Goal: Task Accomplishment & Management: Complete application form

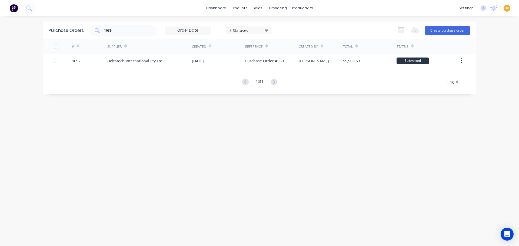
click at [123, 33] on div "1639" at bounding box center [123, 30] width 68 height 11
type input "1"
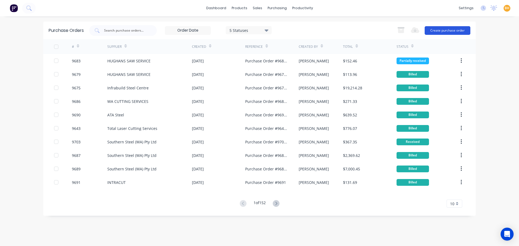
click at [453, 30] on button "Create purchase order" at bounding box center [447, 30] width 46 height 9
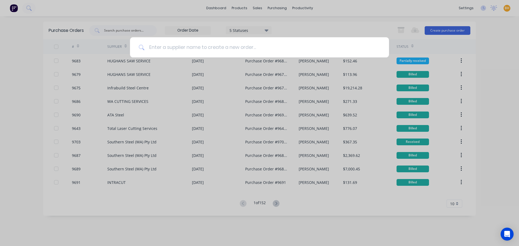
click at [166, 49] on input at bounding box center [263, 47] width 236 height 20
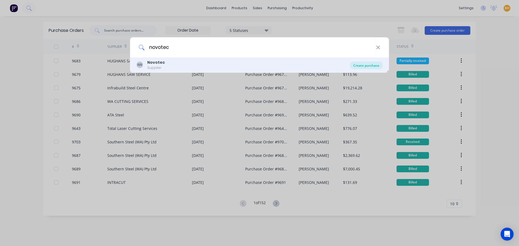
type input "novotec"
click at [360, 66] on div "Create purchase" at bounding box center [366, 66] width 32 height 8
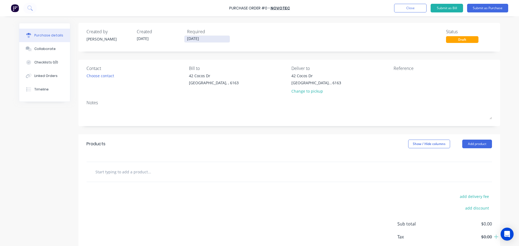
click at [189, 40] on input "[DATE]" at bounding box center [206, 39] width 45 height 7
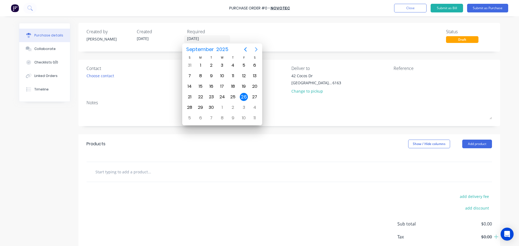
click at [255, 49] on icon "Next page" at bounding box center [256, 49] width 6 height 6
click at [243, 65] on div "3" at bounding box center [244, 65] width 8 height 8
type input "03/10/25"
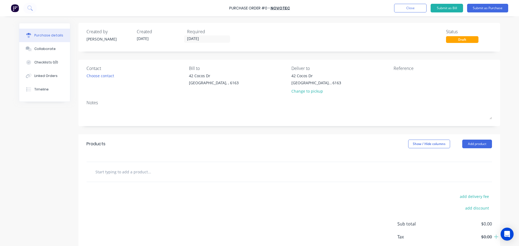
click at [144, 77] on div "Choose contact" at bounding box center [135, 76] width 98 height 6
click at [99, 78] on div "Choose contact" at bounding box center [100, 76] width 28 height 6
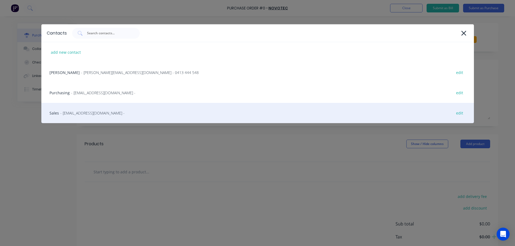
click at [92, 113] on span "- info@novotecfabrication.com.au -" at bounding box center [92, 113] width 64 height 6
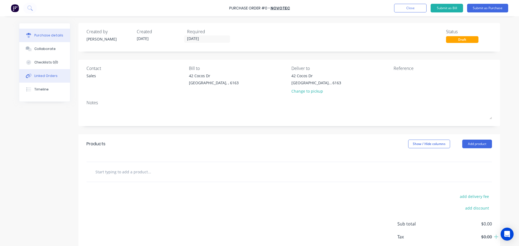
click at [45, 77] on div "Linked Orders" at bounding box center [45, 75] width 23 height 5
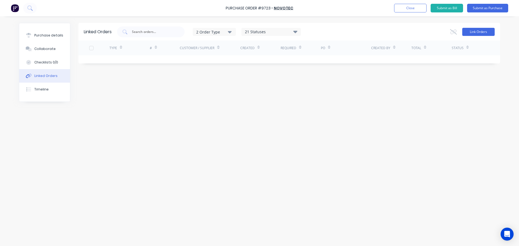
click at [477, 32] on button "Link Orders" at bounding box center [478, 32] width 32 height 8
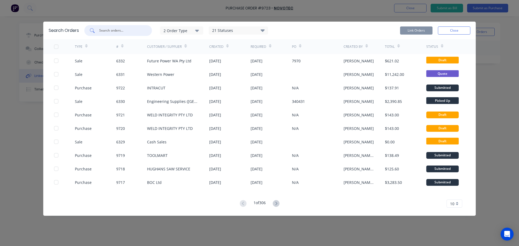
click at [114, 30] on input "text" at bounding box center [121, 30] width 45 height 5
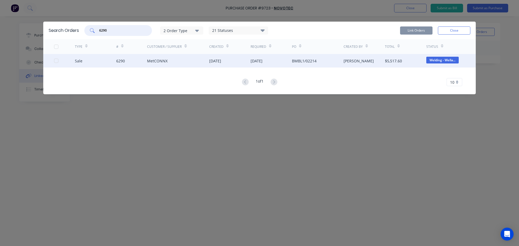
click at [55, 60] on div at bounding box center [56, 60] width 11 height 11
type input "6290"
click at [413, 29] on button "Link Orders" at bounding box center [416, 30] width 32 height 8
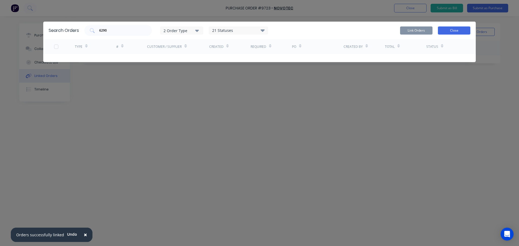
click at [449, 30] on button "Close" at bounding box center [454, 30] width 32 height 8
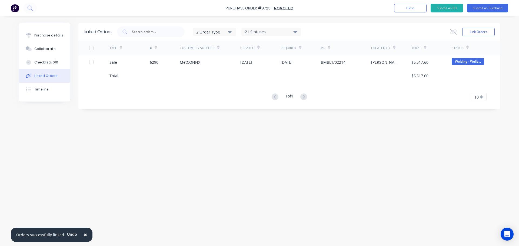
click at [84, 234] on span "×" at bounding box center [85, 235] width 3 height 8
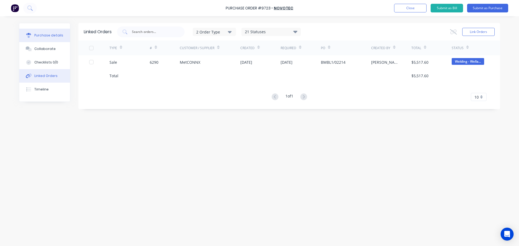
click at [59, 36] on div "Purchase details" at bounding box center [48, 35] width 29 height 5
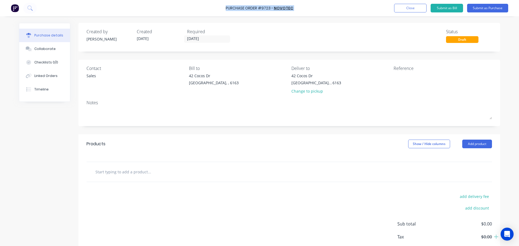
drag, startPoint x: 220, startPoint y: 8, endPoint x: 227, endPoint y: 8, distance: 6.8
click at [227, 8] on div "Purchase Order #9723 - Novotec Add product Close Submit as Bill Submit as Purch…" at bounding box center [259, 8] width 519 height 16
copy div "Purchase Order #9723 - Novotec Add product Close Submit as Bill Submit as Purch…"
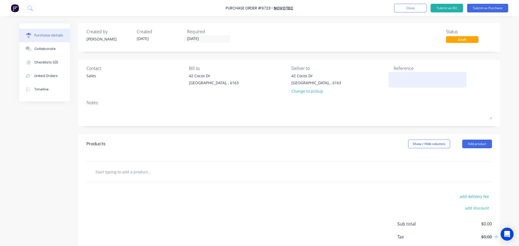
click at [397, 81] on textarea at bounding box center [427, 79] width 68 height 12
paste textarea "Purchase Order #9723 - Novotec"
type textarea "Purchase Order #9723 - Novotec"
type textarea "x"
type textarea "Purchase Order #9723 - Novotec"
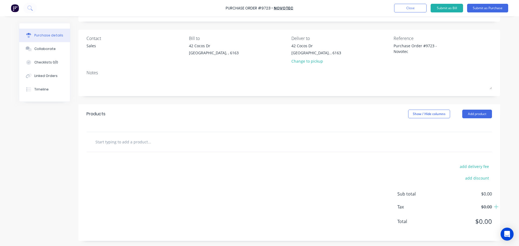
scroll to position [30, 0]
click at [330, 99] on div "Created by Bevan Created 26/09/25 Required 03/10/25 Status Draft Contact Sales …" at bounding box center [288, 117] width 421 height 248
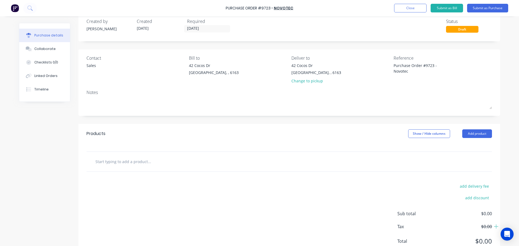
scroll to position [0, 0]
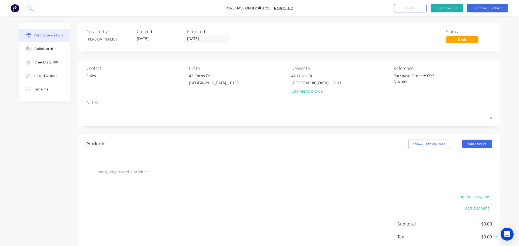
click at [305, 133] on div "Created by Bevan Created 26/09/25 Required 03/10/25 Status Draft Contact Sales …" at bounding box center [288, 147] width 421 height 248
type textarea "x"
click at [43, 75] on div "Linked Orders" at bounding box center [45, 75] width 23 height 5
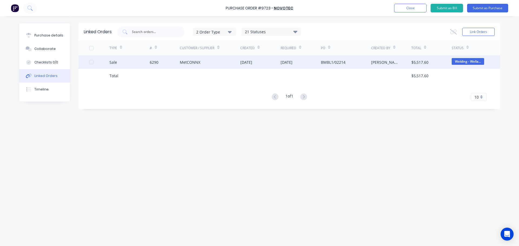
click at [206, 61] on div "MetCONNX" at bounding box center [210, 62] width 61 height 14
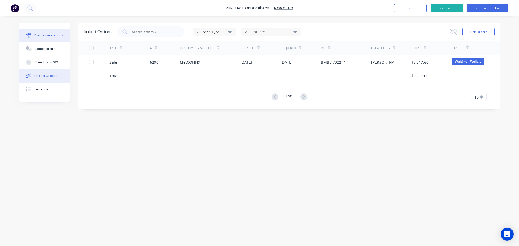
click at [46, 37] on div "Purchase details" at bounding box center [48, 35] width 29 height 5
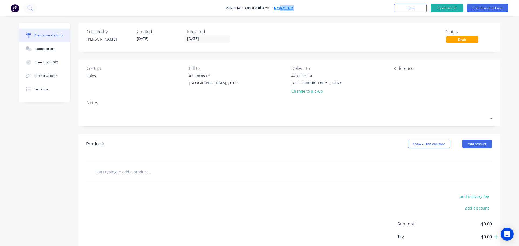
drag, startPoint x: 217, startPoint y: 6, endPoint x: 286, endPoint y: 9, distance: 68.9
click at [286, 9] on div "Purchase Order #9723 - Novotec Add product Close Submit as Bill Submit as Purch…" at bounding box center [259, 8] width 519 height 16
click at [217, 9] on div "Purchase Order #9723 - Novotec Add product Close Submit as Bill Submit as Purch…" at bounding box center [259, 8] width 519 height 16
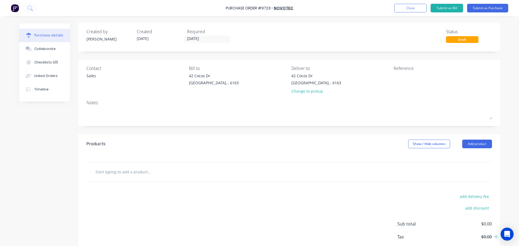
click at [224, 8] on div "Purchase Order #9723 - Novotec Add product Close Submit as Bill Submit as Purch…" at bounding box center [259, 8] width 519 height 16
drag, startPoint x: 224, startPoint y: 8, endPoint x: 280, endPoint y: 10, distance: 56.0
click at [280, 10] on div "Purchase Order #9723 - Novotec Add product Close Submit as Bill Submit as Purch…" at bounding box center [259, 8] width 519 height 16
click at [262, 96] on div "Bill to 42 Cocos Dr Bibra Lake, , 6163" at bounding box center [238, 81] width 98 height 32
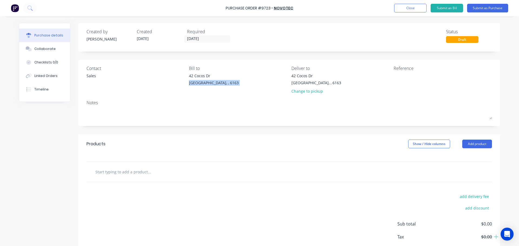
click at [262, 96] on div "Bill to 42 Cocos Dr Bibra Lake, , 6163" at bounding box center [238, 81] width 98 height 32
click at [312, 34] on div "Created by Bevan Created 26/09/25 Required 03/10/25 Status Draft" at bounding box center [288, 35] width 405 height 15
drag, startPoint x: 295, startPoint y: 6, endPoint x: 227, endPoint y: 8, distance: 67.8
click at [227, 8] on div "Purchase Order #9723 - Novotec Add product Close Submit as Bill Submit as Purch…" at bounding box center [259, 8] width 519 height 16
copy div "Purchase Order #9723 - Novotec Add product Close Submit as Bill Submit as Purch…"
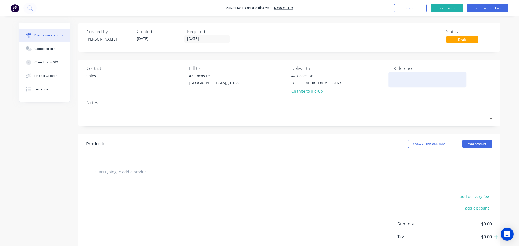
click at [402, 73] on div at bounding box center [427, 80] width 68 height 14
click at [399, 78] on textarea at bounding box center [427, 79] width 68 height 12
paste textarea "Purchase Order #9723 - Novotec"
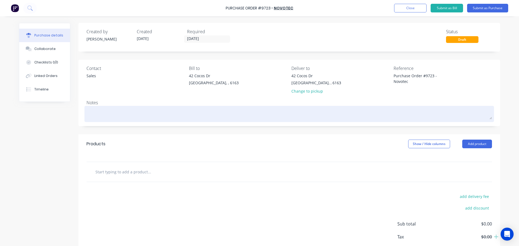
type textarea "Purchase Order #9723 - Novotec"
type textarea "x"
type textarea "Purchase Order #9723 - Novotec"
click at [345, 107] on div at bounding box center [288, 114] width 405 height 14
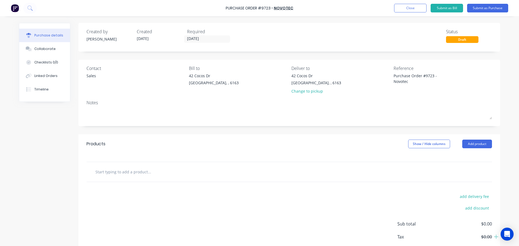
click at [145, 171] on input "text" at bounding box center [149, 171] width 108 height 11
click at [475, 140] on button "Add product" at bounding box center [477, 144] width 30 height 9
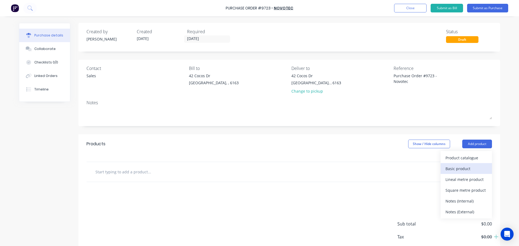
click at [451, 168] on div "Basic product" at bounding box center [466, 169] width 42 height 8
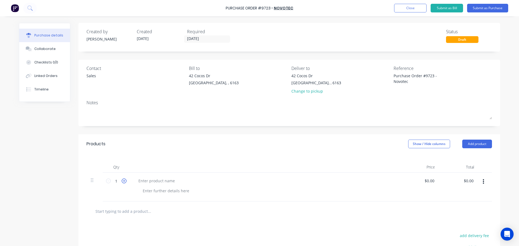
click at [122, 182] on icon at bounding box center [124, 181] width 5 height 5
type textarea "x"
type input "2"
click at [122, 182] on icon at bounding box center [124, 181] width 5 height 5
type textarea "x"
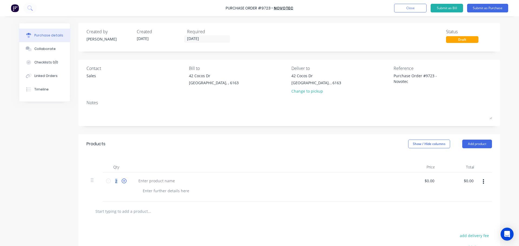
type input "3"
click at [122, 182] on icon at bounding box center [124, 181] width 5 height 5
type textarea "x"
type input "4"
type textarea "x"
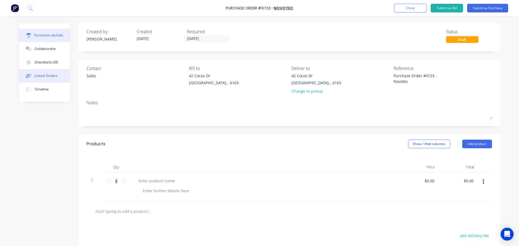
click at [42, 73] on button "Linked Orders" at bounding box center [44, 76] width 51 height 14
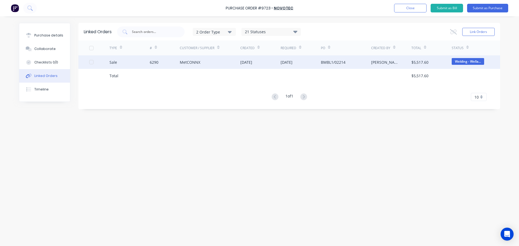
click at [222, 62] on div "MetCONNX" at bounding box center [210, 62] width 61 height 14
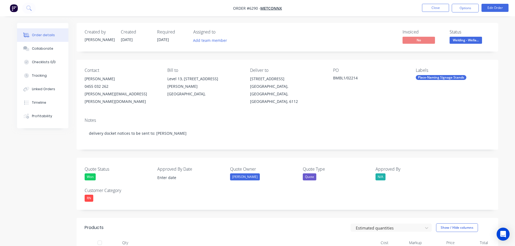
scroll to position [108, 0]
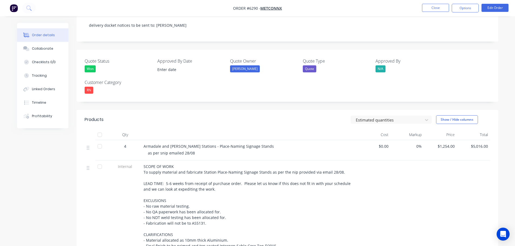
click at [254, 143] on div "Armadale and Byford Stations - Place-Naming Signage Stands" at bounding box center [249, 146] width 212 height 6
click at [253, 143] on div "Armadale and Byford Stations - Place-Naming Signage Stands" at bounding box center [249, 146] width 212 height 6
click at [252, 143] on div "Armadale and Byford Stations - Place-Naming Signage Stands" at bounding box center [249, 146] width 212 height 6
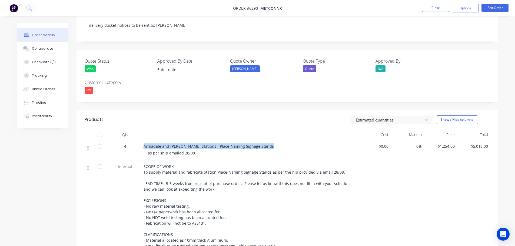
click at [252, 143] on div "Armadale and Byford Stations - Place-Naming Signage Stands" at bounding box center [249, 146] width 212 height 6
drag, startPoint x: 252, startPoint y: 140, endPoint x: 198, endPoint y: 143, distance: 54.4
click at [198, 143] on div "Armadale and Byford Stations - Place-Naming Signage Stands as per snip emailed …" at bounding box center [249, 150] width 216 height 20
drag, startPoint x: 200, startPoint y: 139, endPoint x: 251, endPoint y: 141, distance: 51.4
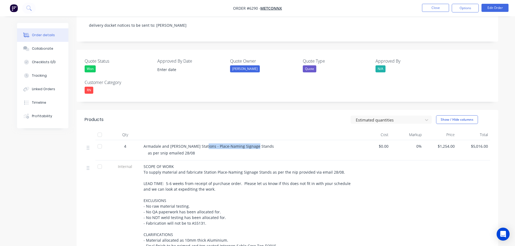
click at [251, 144] on span "Armadale and Byford Stations - Place-Naming Signage Stands" at bounding box center [208, 146] width 130 height 5
copy span "Place-Naming Signage Stands"
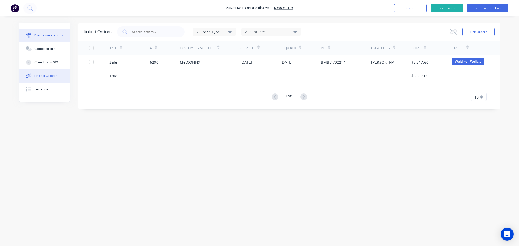
click at [44, 36] on div "Purchase details" at bounding box center [48, 35] width 29 height 5
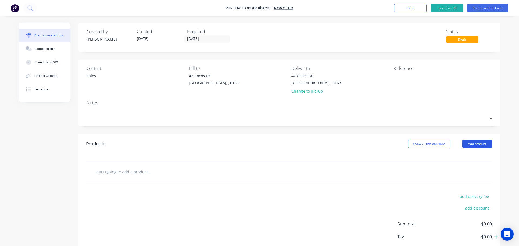
click at [478, 142] on button "Add product" at bounding box center [477, 144] width 30 height 9
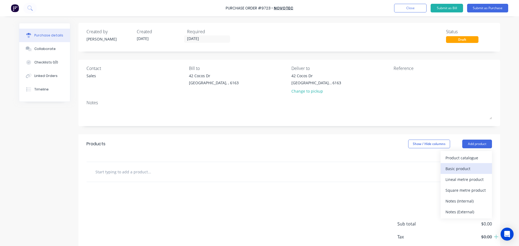
click at [463, 169] on div "Basic product" at bounding box center [466, 169] width 42 height 8
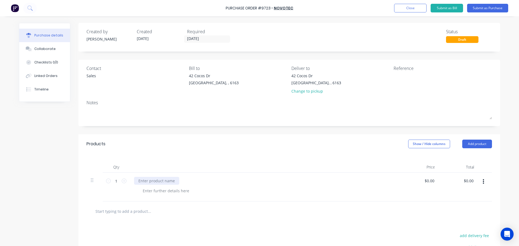
click at [146, 181] on div at bounding box center [156, 181] width 45 height 8
click at [238, 195] on div "Place-Naming Signage Stands" at bounding box center [265, 187] width 270 height 29
click at [122, 180] on icon at bounding box center [124, 181] width 5 height 5
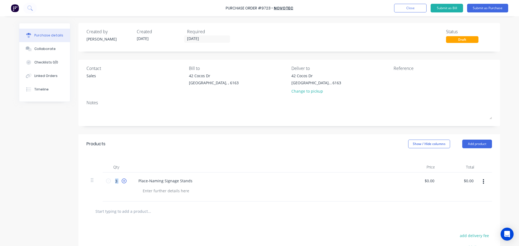
type input "4"
drag, startPoint x: 222, startPoint y: 6, endPoint x: 226, endPoint y: 9, distance: 5.5
click at [226, 9] on div "Purchase Order #9723 - Novotec Add product Close Submit as Bill Submit as Purch…" at bounding box center [259, 8] width 519 height 16
click at [292, 8] on link "Novotec" at bounding box center [283, 7] width 19 height 5
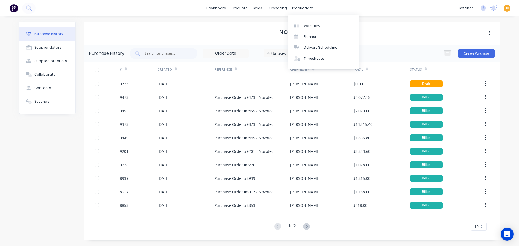
click at [219, 32] on div "Novotec" at bounding box center [292, 33] width 416 height 23
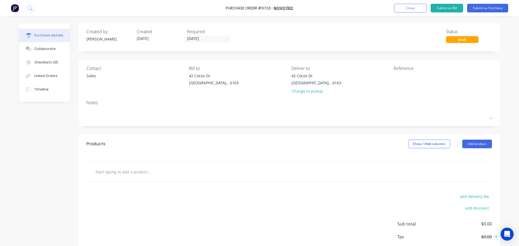
click at [296, 8] on div "Purchase Order #9723 - Novotec Add product Close Submit as Bill Submit as Purch…" at bounding box center [259, 8] width 519 height 16
drag, startPoint x: 292, startPoint y: 9, endPoint x: 222, endPoint y: 12, distance: 70.9
click at [222, 12] on div "Purchase Order #9723 - Novotec Add product Close Submit as Bill Submit as Purch…" at bounding box center [259, 8] width 519 height 16
drag, startPoint x: 221, startPoint y: 9, endPoint x: 227, endPoint y: 9, distance: 5.7
click at [227, 9] on div "Purchase Order #9723 - Novotec Add product Close Submit as Bill Submit as Purch…" at bounding box center [259, 8] width 519 height 16
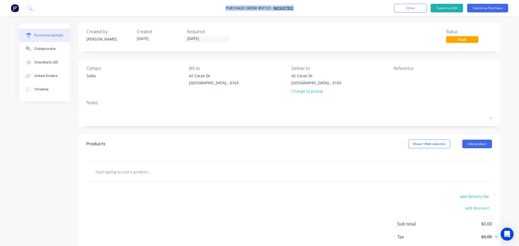
copy div "Purchase Order #9723 - Novotec Add product Close Submit as Bill Submit as Purch…"
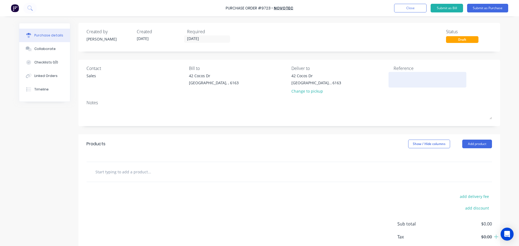
click at [401, 81] on textarea at bounding box center [427, 79] width 68 height 12
paste textarea "Purchase Order #9723 - Novotec"
type textarea "x"
type textarea "Purchase Order #9723 - Novotec"
type textarea "x"
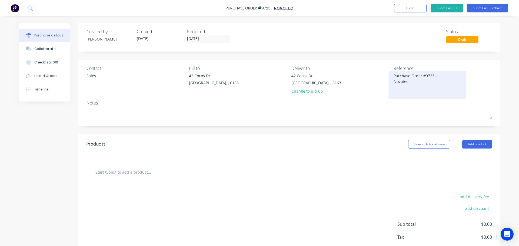
type textarea "Purchase Order #9723 - Novotec"
type textarea "x"
type textarea "Purchase Order #9723 - Novotec"
type textarea "x"
type textarea "Purchase Order #9723 - Novote"
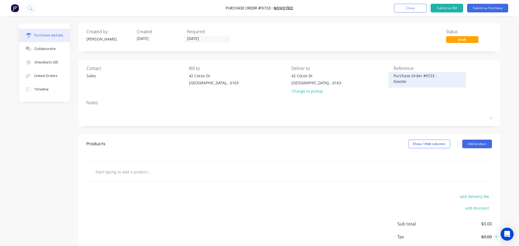
type textarea "x"
type textarea "Purchase Order #9723 - Novotec"
type textarea "x"
type textarea "Purchase Order #9723 - Novotec"
click at [312, 138] on div "Products Show / Hide columns Add product" at bounding box center [288, 143] width 421 height 19
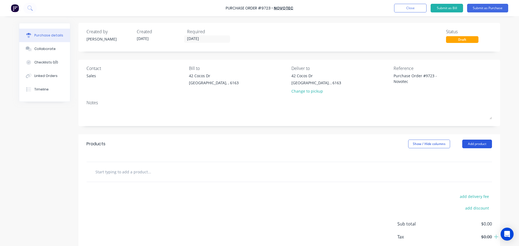
click at [473, 140] on button "Add product" at bounding box center [477, 144] width 30 height 9
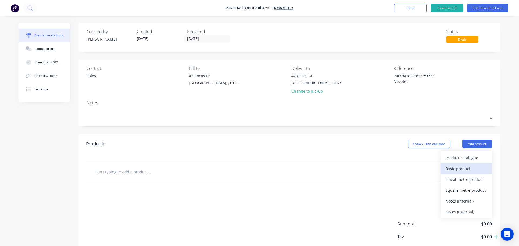
click at [458, 172] on div "Basic product" at bounding box center [466, 169] width 42 height 8
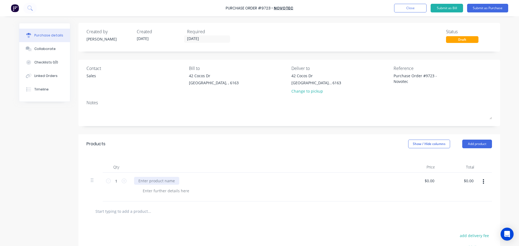
type textarea "x"
click at [151, 181] on div at bounding box center [156, 181] width 45 height 8
paste div
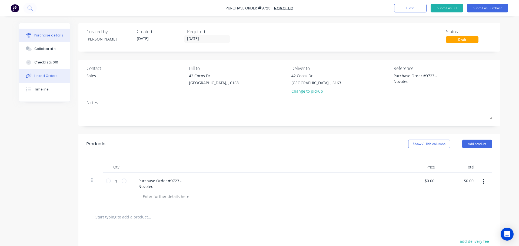
type textarea "x"
click at [35, 72] on button "Linked Orders" at bounding box center [44, 76] width 51 height 14
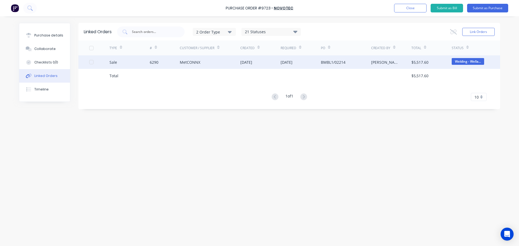
click at [209, 59] on div "MetCONNX" at bounding box center [210, 62] width 61 height 14
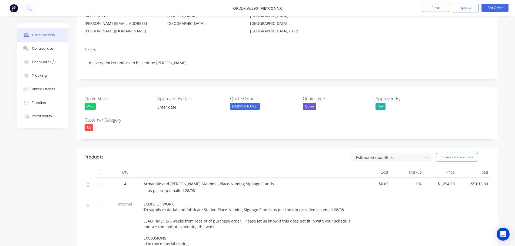
scroll to position [135, 0]
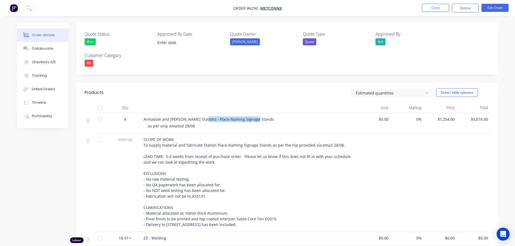
drag, startPoint x: 251, startPoint y: 113, endPoint x: 200, endPoint y: 112, distance: 51.6
click at [200, 116] on div "Armadale and Byford Stations - Place-Naming Signage Stands" at bounding box center [249, 119] width 212 height 6
copy span "Place-Naming Signage Stands"
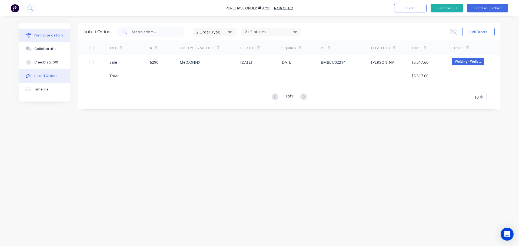
click at [48, 35] on div "Purchase details" at bounding box center [48, 35] width 29 height 5
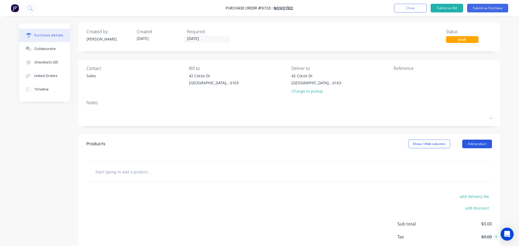
click at [477, 142] on button "Add product" at bounding box center [477, 144] width 30 height 9
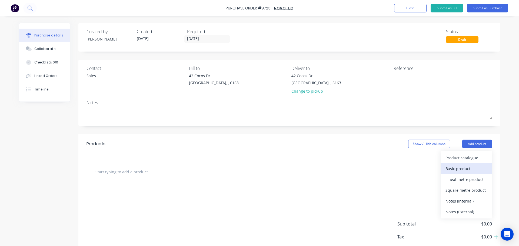
click at [463, 170] on div "Basic product" at bounding box center [466, 169] width 42 height 8
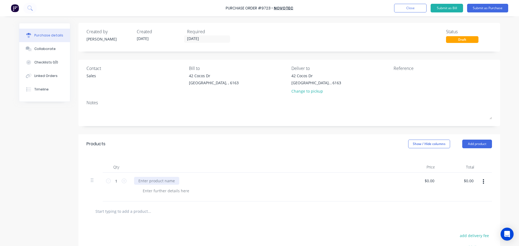
click at [148, 183] on div at bounding box center [156, 181] width 45 height 8
paste div
click at [123, 180] on icon at bounding box center [124, 181] width 5 height 5
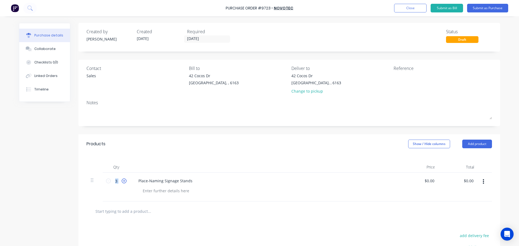
type input "4"
drag, startPoint x: 215, startPoint y: 7, endPoint x: 295, endPoint y: 7, distance: 80.2
click at [295, 7] on div "Purchase Order #9723 - Novotec Add product Close Submit as Bill Submit as Purch…" at bounding box center [259, 8] width 519 height 16
copy div "Purchase Order #9723 - Novotec Add product Close Submit as Bill Submit as Purch…"
click at [401, 76] on textarea at bounding box center [427, 79] width 68 height 12
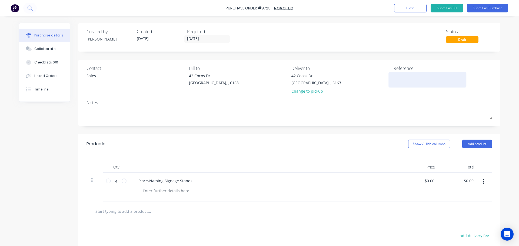
paste textarea "Purchase Order #9723 - Novotec"
type textarea "Purchase Order #9723 - Novotec"
type textarea "x"
type textarea "Purchase Order #9723 - Novotec"
type textarea "x"
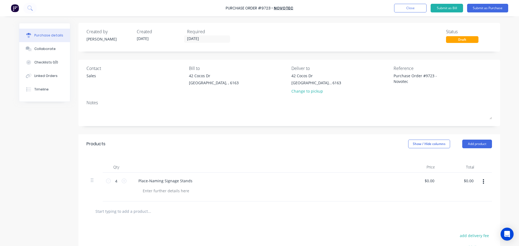
type textarea "Purchase Order #9723 - Novotec"
click at [337, 98] on div "Contact Sales Bill to 42 Cocos Dr Bibra Lake, , 6163 Deliver to 42 Cocos Dr Bib…" at bounding box center [288, 93] width 421 height 66
click at [320, 84] on div "42 Cocos Dr Bibra Lake, , 6163" at bounding box center [316, 79] width 50 height 13
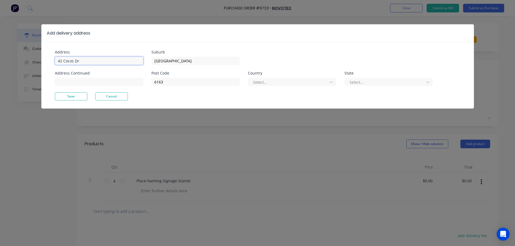
click at [86, 57] on input "42 Cocos Dr" at bounding box center [99, 61] width 88 height 8
type textarea "x"
click at [81, 61] on input "42 Cocos Dr" at bounding box center [99, 61] width 88 height 8
type input "4"
type input "11 Port Pirie"
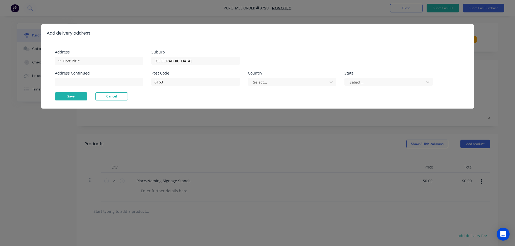
click at [75, 98] on button "Save" at bounding box center [71, 96] width 32 height 8
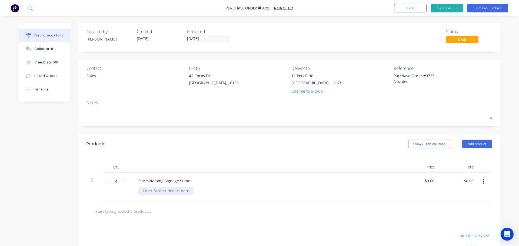
click at [152, 192] on div at bounding box center [165, 191] width 55 height 8
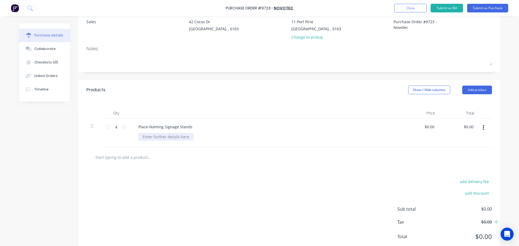
click at [149, 139] on div at bounding box center [165, 137] width 55 height 8
type textarea "x"
click at [157, 137] on div at bounding box center [165, 137] width 55 height 8
paste div
click at [180, 138] on div "Alu Stand 1500 x 310" at bounding box center [161, 137] width 46 height 8
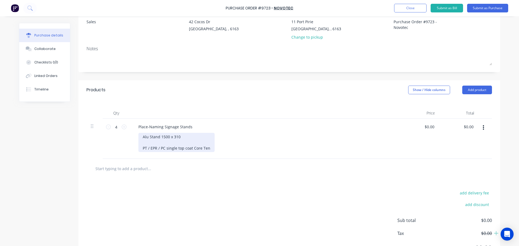
click at [140, 145] on div "Alu Stand 1500 x 310 PT / EPR / PC single top coat Core Ten" at bounding box center [176, 142] width 76 height 19
click at [139, 149] on div "Alu Stand 1500 x 310 PT / EPR / PC single top coat Core Ten" at bounding box center [176, 142] width 76 height 19
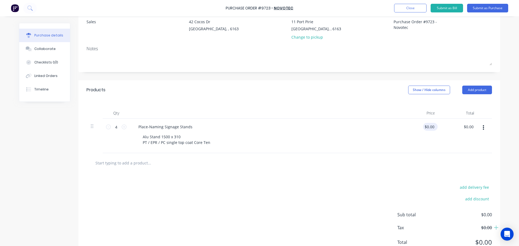
type textarea "x"
click at [432, 129] on input "0.00" at bounding box center [429, 127] width 12 height 8
type input "0"
type input "88"
type textarea "x"
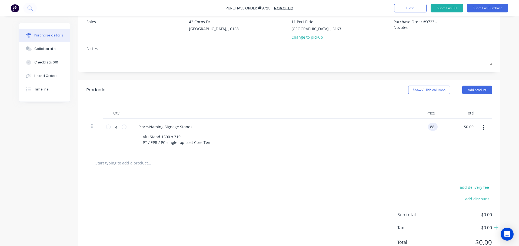
type input "$88.00"
type input "352.00"
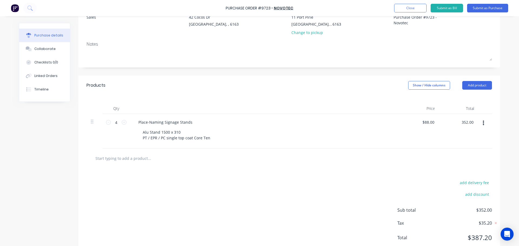
scroll to position [48, 0]
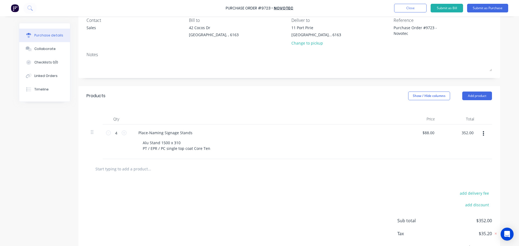
type textarea "x"
type input "$352.00"
click at [122, 172] on input "text" at bounding box center [149, 168] width 108 height 11
click at [466, 93] on button "Add product" at bounding box center [477, 96] width 30 height 9
click at [465, 164] on div "Notes (External)" at bounding box center [466, 164] width 42 height 8
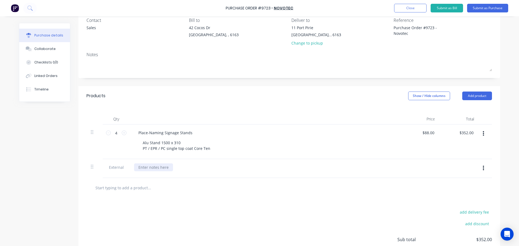
type textarea "x"
click at [151, 167] on div at bounding box center [153, 167] width 39 height 8
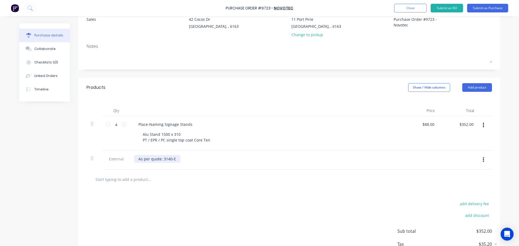
scroll to position [75, 0]
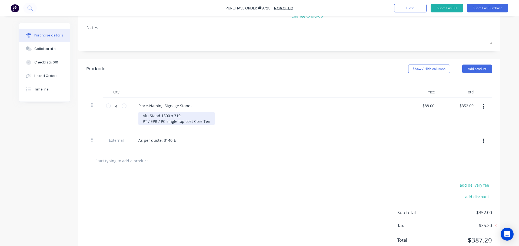
click at [208, 122] on div "Alu Stand 1500 x 310 PT / EPR / PC single top coat Core Ten" at bounding box center [176, 119] width 76 height 14
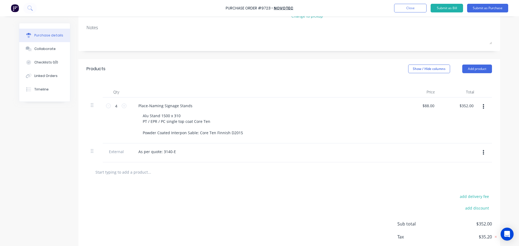
click at [292, 116] on div "Alu Stand 1500 x 310 PT / EPR / PC single top coat Core Ten Powder Coated Inter…" at bounding box center [266, 124] width 257 height 25
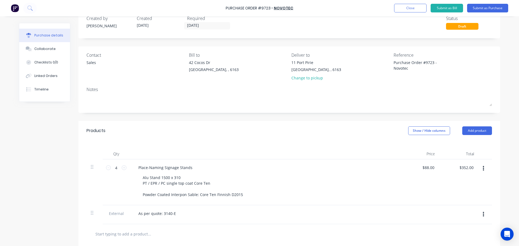
scroll to position [0, 0]
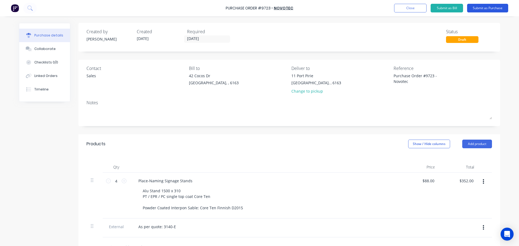
click at [482, 9] on button "Submit as Purchase" at bounding box center [487, 8] width 41 height 9
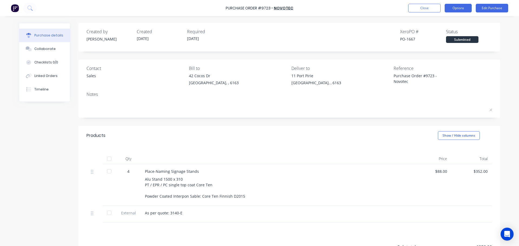
click at [464, 11] on button "Options" at bounding box center [457, 8] width 27 height 9
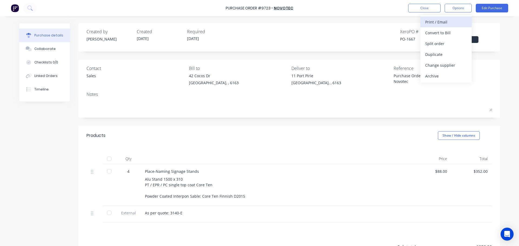
click at [436, 21] on div "Print / Email" at bounding box center [446, 22] width 42 height 8
click at [435, 32] on div "With pricing" at bounding box center [446, 33] width 42 height 8
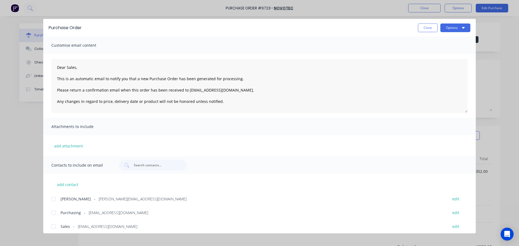
scroll to position [3, 0]
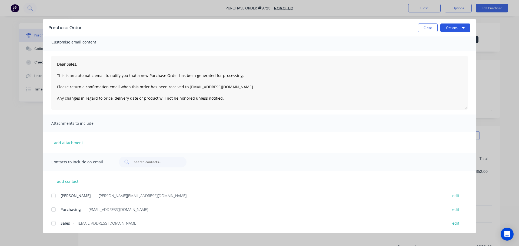
click at [448, 27] on button "Options" at bounding box center [455, 28] width 30 height 9
click at [343, 53] on div "Dear Sales, This is an automatic email to notify you that a new Purchase Order …" at bounding box center [259, 83] width 432 height 64
click at [52, 223] on div at bounding box center [53, 223] width 11 height 11
click at [53, 210] on div at bounding box center [53, 209] width 11 height 11
click at [447, 27] on button "Options" at bounding box center [455, 28] width 30 height 9
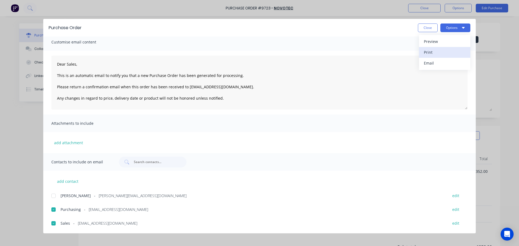
click at [429, 53] on div "Print" at bounding box center [445, 52] width 42 height 8
click at [458, 26] on button "Options" at bounding box center [455, 28] width 30 height 9
click at [425, 26] on button "Close" at bounding box center [428, 28] width 20 height 9
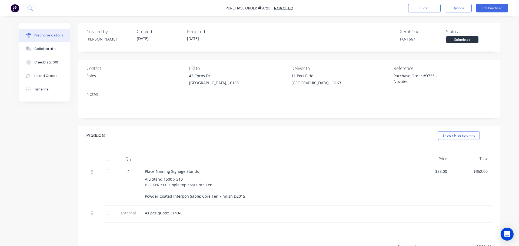
scroll to position [53, 0]
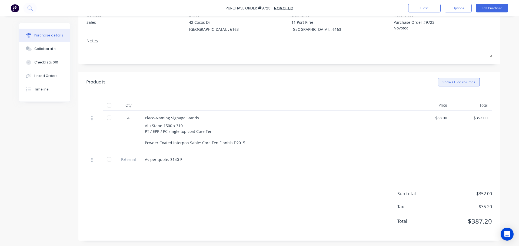
click at [463, 83] on button "Show / Hide columns" at bounding box center [459, 82] width 42 height 9
click at [381, 94] on div "Qty Price Total 4 Place-Naming Signage Stands Alu Stand 1500 x 310 PT / EPR / P…" at bounding box center [288, 130] width 421 height 77
click at [497, 8] on button "Edit Purchase" at bounding box center [492, 8] width 32 height 9
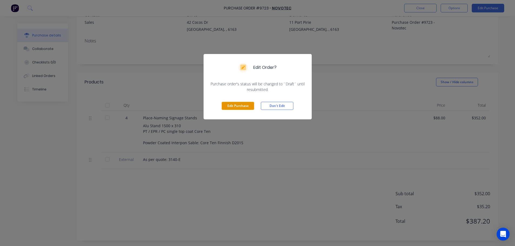
click at [240, 107] on button "Edit Purchase" at bounding box center [238, 106] width 32 height 8
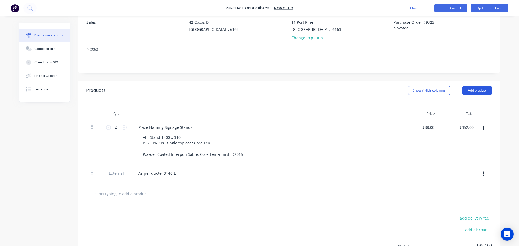
click at [477, 92] on button "Add product" at bounding box center [477, 90] width 30 height 9
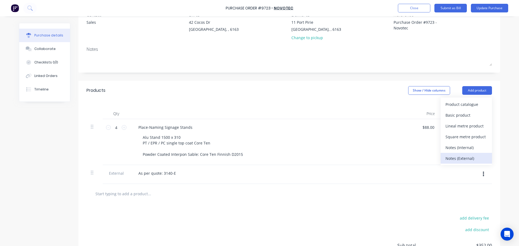
click at [458, 160] on div "Notes (External)" at bounding box center [466, 159] width 42 height 8
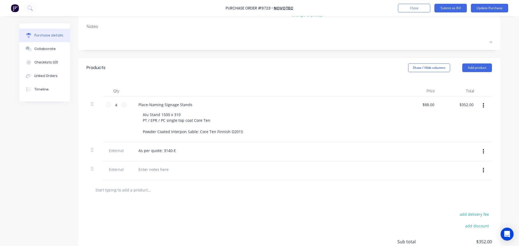
scroll to position [108, 0]
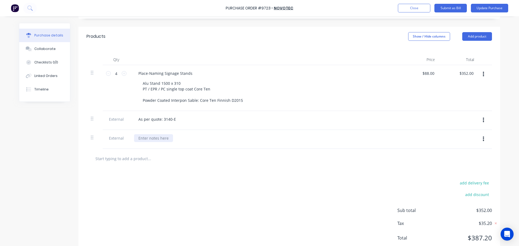
type textarea "x"
click at [146, 137] on div at bounding box center [153, 138] width 39 height 8
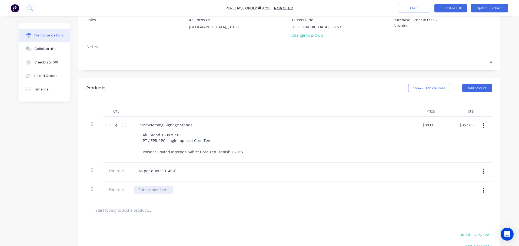
scroll to position [124, 0]
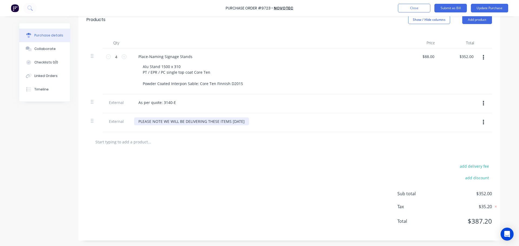
click at [249, 121] on div "PLEASE NOTE WE WILL BE DELIVERING THESE ITEMS ON TUESDAY" at bounding box center [191, 122] width 115 height 8
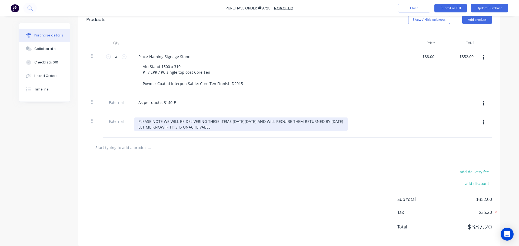
click at [185, 127] on div "PLEASE NOTE WE WILL BE DELIVERING THESE ITEMS ON TUESDAY 30/09/25 AND WILL REQU…" at bounding box center [240, 125] width 213 height 14
click at [199, 127] on div "PLEASE NOTE WE WILL BE DELIVERING THESE ITEMS ON TUESDAY 30/09/25 AND WILL REQU…" at bounding box center [240, 125] width 213 height 14
click at [216, 127] on div "PLEASE NOTE WE WILL BE DELIVERING THESE ITEMS ON TUESDAY 30/09/25 AND WILL REQU…" at bounding box center [240, 125] width 213 height 14
click at [214, 128] on div "PLEASE NOTE WE WILL BE DELIVERING THESE ITEMS ON TUESDAY 30/09/25 AND WILL REQU…" at bounding box center [240, 125] width 213 height 14
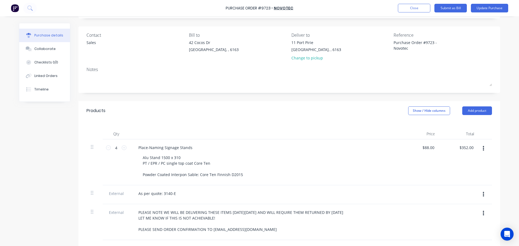
scroll to position [0, 0]
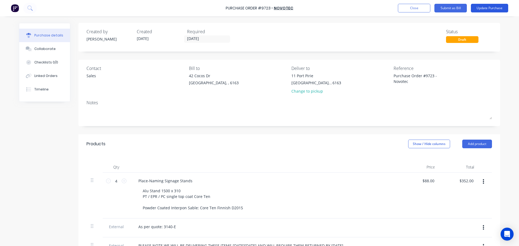
click at [482, 9] on button "Update Purchase" at bounding box center [489, 8] width 37 height 9
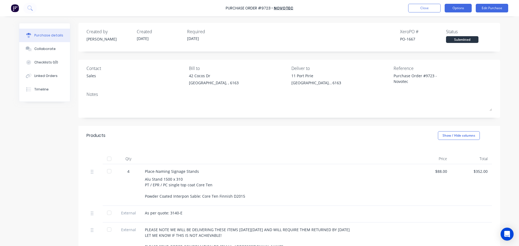
click at [457, 8] on button "Options" at bounding box center [457, 8] width 27 height 9
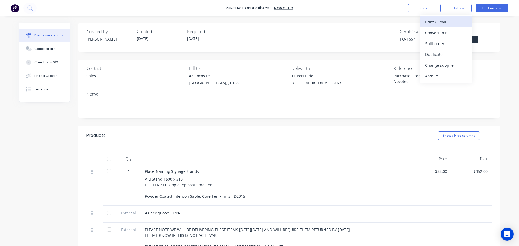
click at [429, 22] on div "Print / Email" at bounding box center [446, 22] width 42 height 8
click at [432, 32] on div "With pricing" at bounding box center [446, 33] width 42 height 8
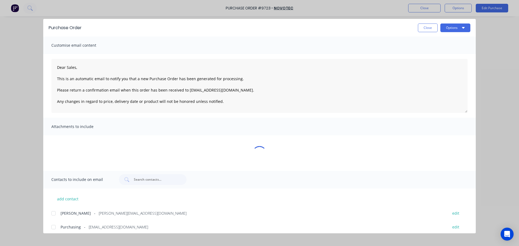
scroll to position [3, 0]
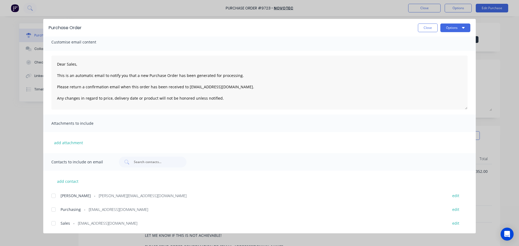
click at [53, 210] on div at bounding box center [53, 209] width 11 height 11
click at [51, 225] on div at bounding box center [53, 223] width 11 height 11
click at [464, 29] on icon "button" at bounding box center [463, 27] width 3 height 4
click at [427, 53] on div "Print" at bounding box center [445, 52] width 42 height 8
click at [463, 26] on icon "button" at bounding box center [463, 27] width 3 height 4
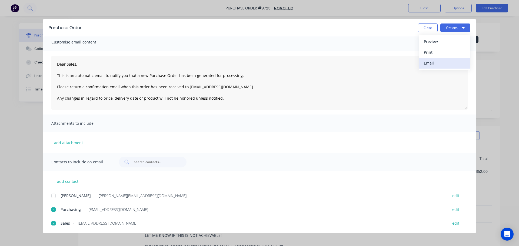
click at [428, 64] on div "Email" at bounding box center [445, 63] width 42 height 8
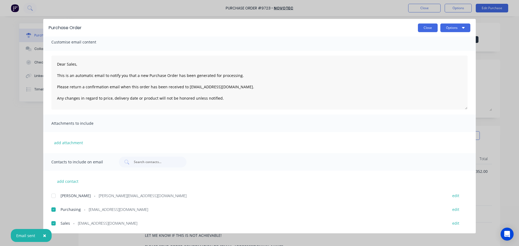
click at [432, 29] on button "Close" at bounding box center [428, 28] width 20 height 9
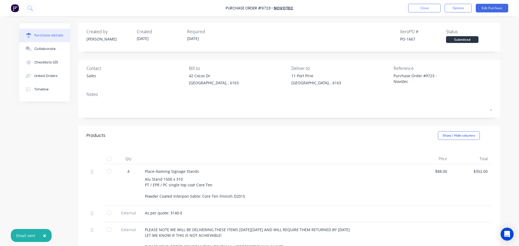
click at [43, 238] on span "×" at bounding box center [44, 236] width 3 height 8
click at [421, 6] on button "Close" at bounding box center [424, 8] width 32 height 9
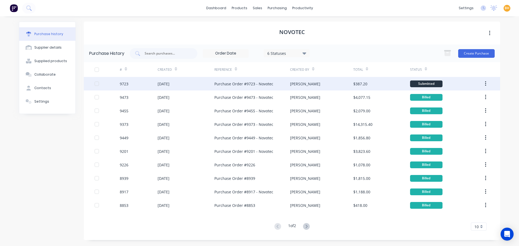
click at [159, 80] on div "[DATE]" at bounding box center [186, 84] width 57 height 14
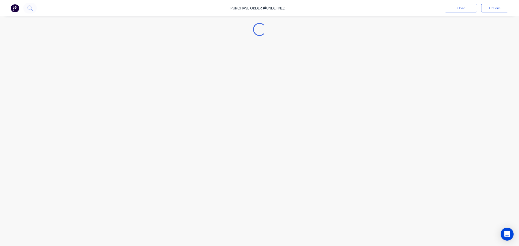
type textarea "x"
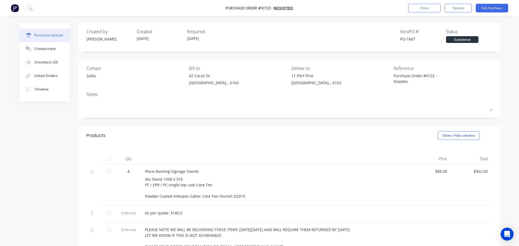
click at [174, 120] on div "Created by Bevan Created 26/09/25 Required 03/10/25 Xero PO # PO-1667 Status Su…" at bounding box center [288, 175] width 421 height 305
click at [420, 4] on button "Close" at bounding box center [424, 8] width 32 height 9
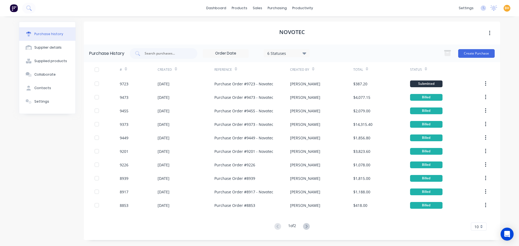
click at [163, 20] on div "Purchase history Supplier details Supplied products Collaborate Contacts Settin…" at bounding box center [260, 130] width 492 height 229
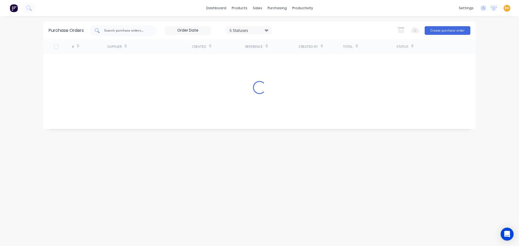
click at [119, 29] on input "text" at bounding box center [125, 30] width 45 height 5
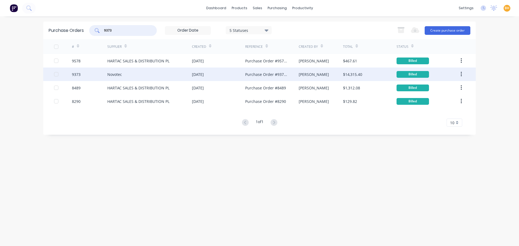
type input "9373"
click at [109, 76] on div "Novotec" at bounding box center [114, 75] width 15 height 6
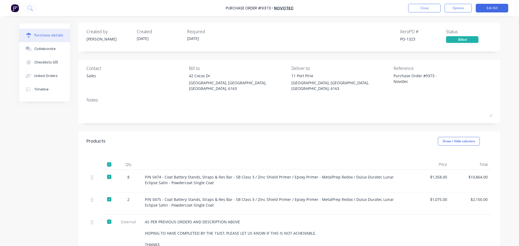
type textarea "x"
click at [228, 118] on div "Contact Sales Bill to 42 Cocos Dr Bibra Lake, Western Australia, Australia, 616…" at bounding box center [288, 92] width 421 height 64
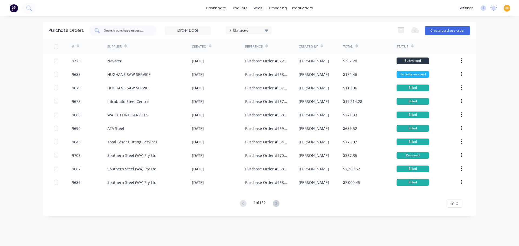
click at [117, 32] on input "text" at bounding box center [125, 30] width 45 height 5
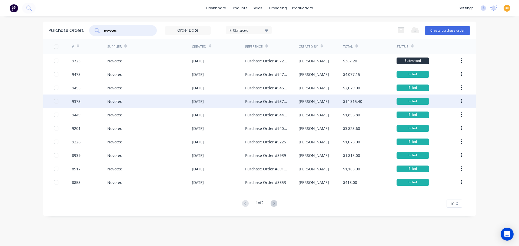
type input "novotec"
click at [121, 95] on div "Novotec" at bounding box center [149, 102] width 85 height 14
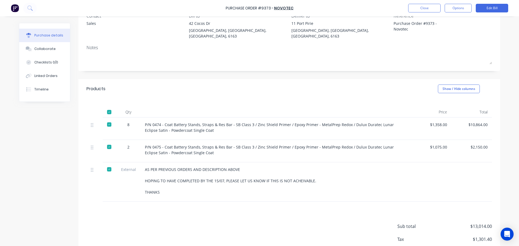
scroll to position [25, 0]
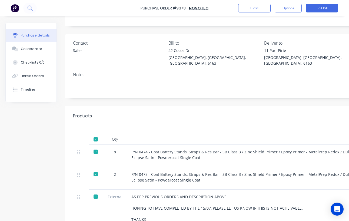
type textarea "x"
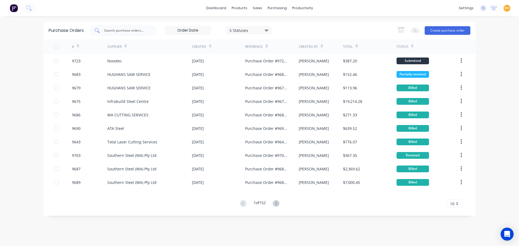
click at [150, 32] on div at bounding box center [123, 30] width 68 height 11
click at [272, 9] on div "purchasing" at bounding box center [277, 8] width 25 height 8
click at [285, 28] on div "Purchase Orders" at bounding box center [294, 26] width 29 height 5
click at [109, 31] on input "text" at bounding box center [125, 30] width 45 height 5
click at [272, 6] on div "purchasing" at bounding box center [277, 8] width 25 height 8
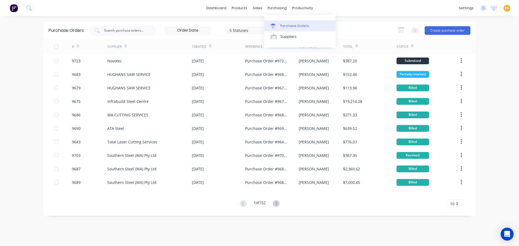
click at [281, 24] on div "Purchase Orders" at bounding box center [294, 26] width 29 height 5
click at [450, 28] on button "Create purchase order" at bounding box center [447, 30] width 46 height 9
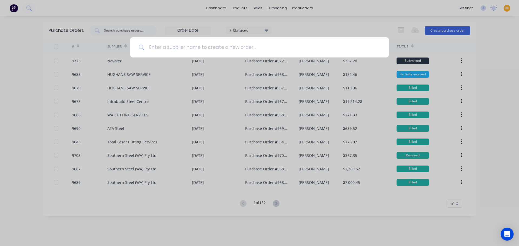
click at [159, 44] on input at bounding box center [263, 47] width 236 height 20
click at [148, 50] on input at bounding box center [263, 47] width 236 height 20
click at [236, 50] on input at bounding box center [263, 47] width 236 height 20
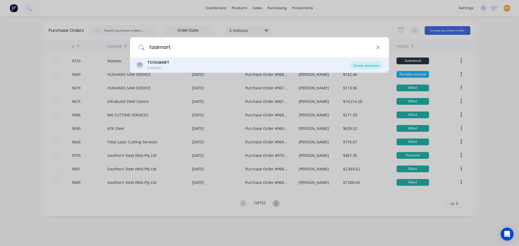
type input "toolmart"
click at [371, 64] on div "Create purchase" at bounding box center [366, 66] width 32 height 8
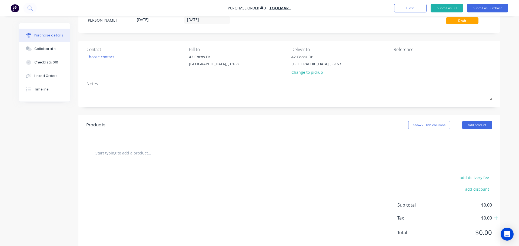
scroll to position [30, 0]
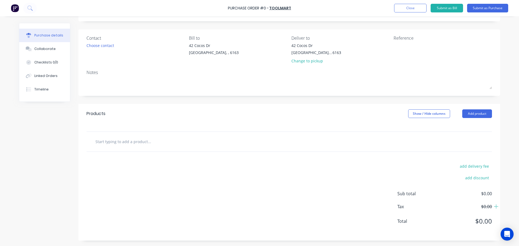
click at [130, 144] on input "text" at bounding box center [149, 141] width 108 height 11
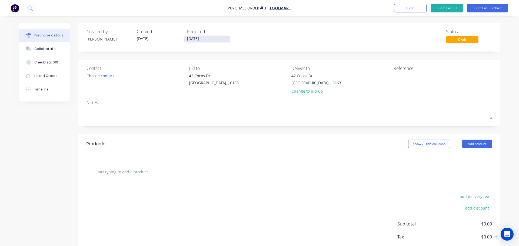
click at [189, 40] on input "[DATE]" at bounding box center [206, 39] width 45 height 7
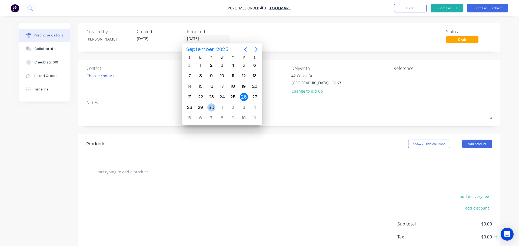
click at [213, 109] on div "30" at bounding box center [211, 107] width 8 height 8
type input "[DATE]"
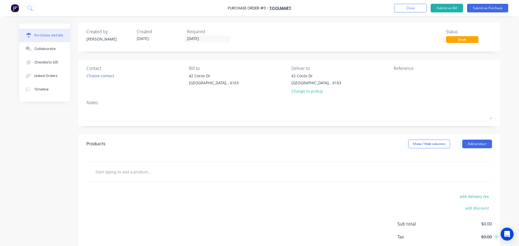
click at [152, 88] on div "Contact Choose contact" at bounding box center [135, 81] width 98 height 32
click at [94, 78] on div "Choose contact" at bounding box center [100, 76] width 28 height 6
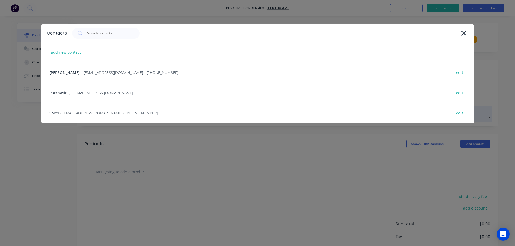
click at [95, 110] on div "Sales - [EMAIL_ADDRESS][DOMAIN_NAME] - [PHONE_NUMBER] edit" at bounding box center [257, 113] width 432 height 20
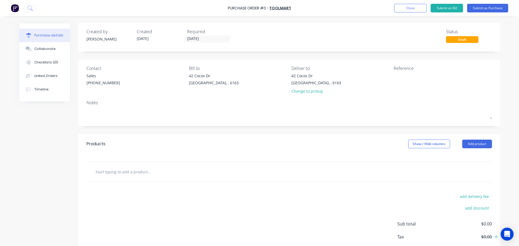
click at [132, 171] on input "text" at bounding box center [149, 171] width 108 height 11
click at [466, 143] on button "Add product" at bounding box center [477, 144] width 30 height 9
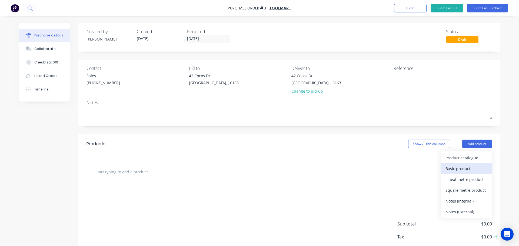
click at [456, 170] on div "Basic product" at bounding box center [466, 169] width 42 height 8
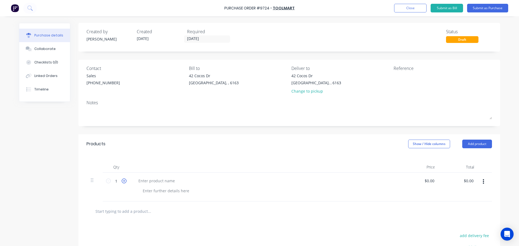
click at [124, 181] on icon at bounding box center [124, 181] width 5 height 5
click at [124, 180] on icon at bounding box center [124, 181] width 5 height 5
type input "4"
click at [431, 182] on input "0.00" at bounding box center [429, 181] width 12 height 8
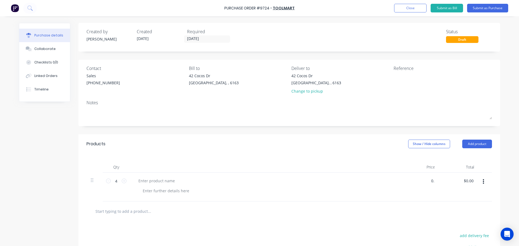
type input "0"
type input "5"
click at [435, 183] on div "$0.00 $0.00" at bounding box center [419, 187] width 39 height 29
click at [432, 180] on input "0.00" at bounding box center [429, 181] width 12 height 8
type input "0"
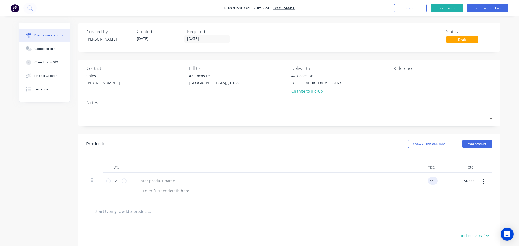
type input "$55.00"
type input "$220.00"
drag, startPoint x: 221, startPoint y: 8, endPoint x: 226, endPoint y: 10, distance: 5.1
click at [226, 10] on div "Purchase Order #9724 - TOOLMART Add product Close Submit as Bill Submit as Purc…" at bounding box center [259, 8] width 519 height 16
copy div "Purchase Order #9724 - TOOLMART Add product Close Submit as Bill Submit as Purc…"
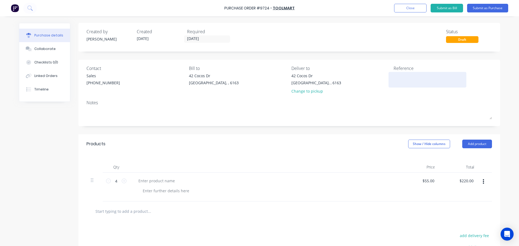
click at [403, 79] on textarea at bounding box center [427, 79] width 68 height 12
paste textarea "Purchase Order #9724 - TOOLMART"
type textarea "Purchase Order #9724 - TOOLMART"
type textarea "x"
type textarea "Purchase Order #9724 - TOOLMART"
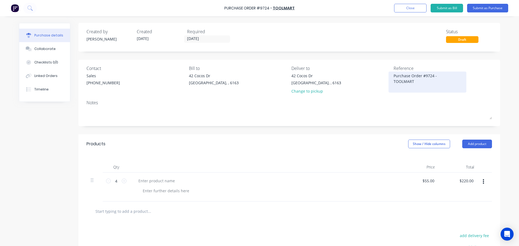
type textarea "x"
type textarea "Purchase Order #9724 - TOOLMART"
type textarea "x"
type textarea "Purchase Order #9724 - TOOLMART"
click at [494, 8] on button "Submit as Purchase" at bounding box center [487, 8] width 41 height 9
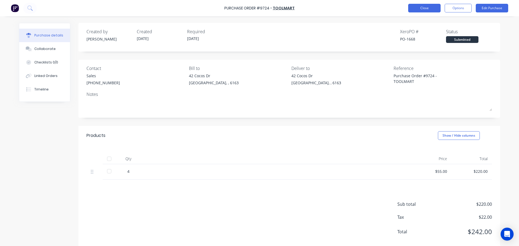
click at [422, 5] on button "Close" at bounding box center [424, 8] width 32 height 9
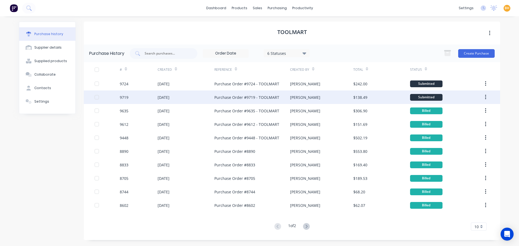
click at [160, 101] on div "[DATE]" at bounding box center [186, 98] width 57 height 14
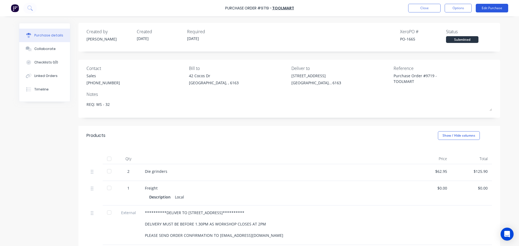
click at [494, 5] on button "Edit Purchase" at bounding box center [492, 8] width 32 height 9
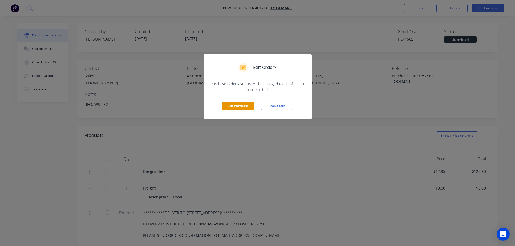
click at [240, 106] on button "Edit Purchase" at bounding box center [238, 106] width 32 height 8
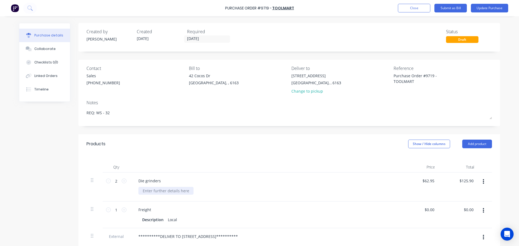
click at [144, 192] on div at bounding box center [165, 191] width 55 height 8
type textarea "x"
click at [146, 192] on div "Tm 340-312" at bounding box center [153, 191] width 30 height 8
click at [140, 191] on div "TM 340-312" at bounding box center [153, 191] width 30 height 8
click at [485, 6] on button "Update Purchase" at bounding box center [489, 8] width 37 height 9
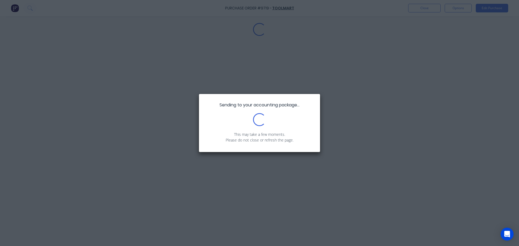
type textarea "x"
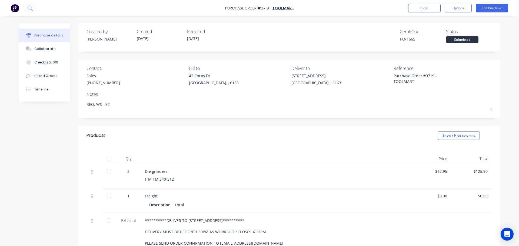
click at [219, 123] on div "**********" at bounding box center [288, 174] width 421 height 302
click at [415, 11] on button "Close" at bounding box center [424, 8] width 32 height 9
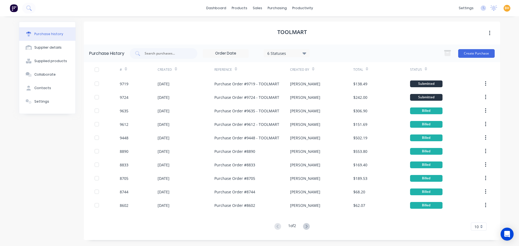
click at [209, 36] on div "TOOLMART" at bounding box center [292, 33] width 416 height 23
